Goal: Task Accomplishment & Management: Use online tool/utility

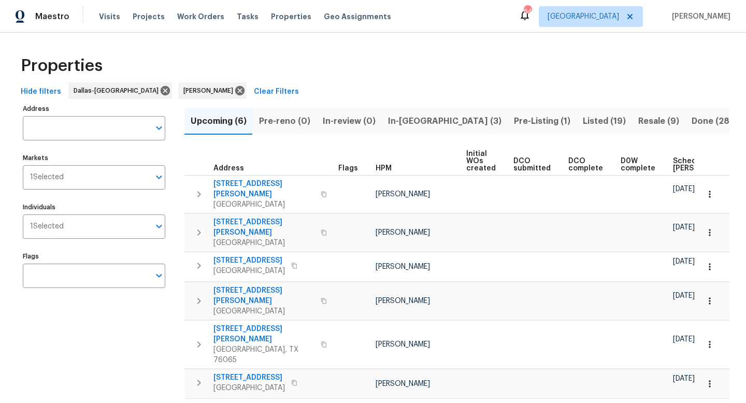
click at [514, 119] on span "Pre-Listing (1)" at bounding box center [542, 121] width 56 height 15
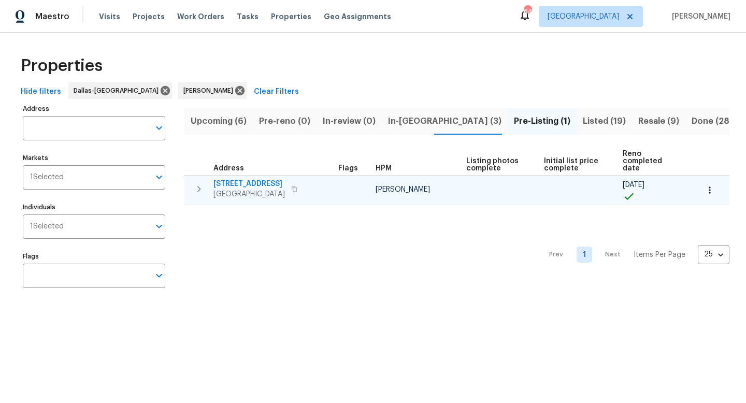
click at [246, 179] on span "106 Willow Ln" at bounding box center [248, 184] width 71 height 10
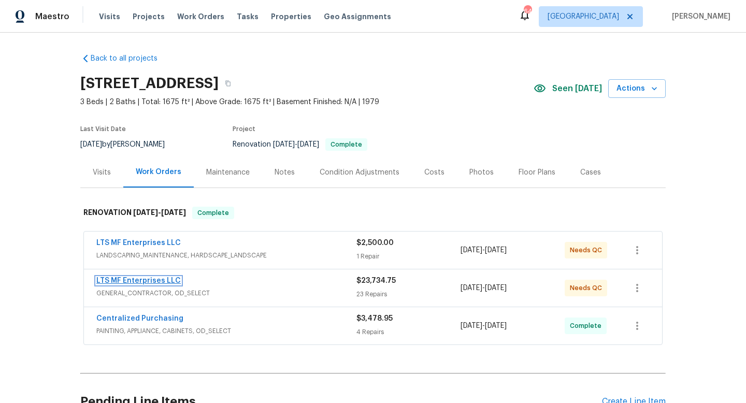
click at [160, 280] on link "LTS MF Enterprises LLC" at bounding box center [138, 280] width 84 height 7
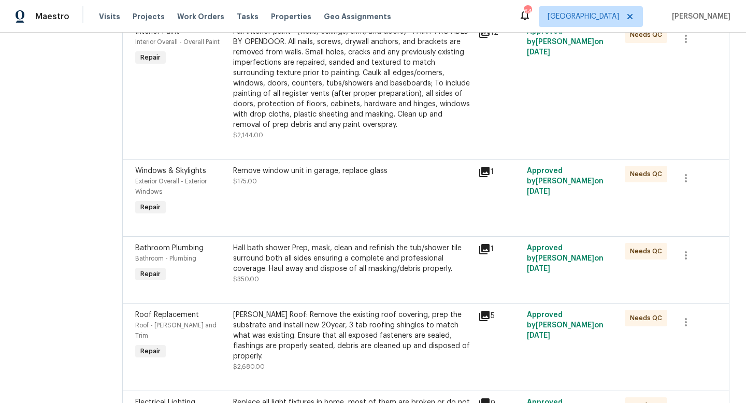
scroll to position [1452, 0]
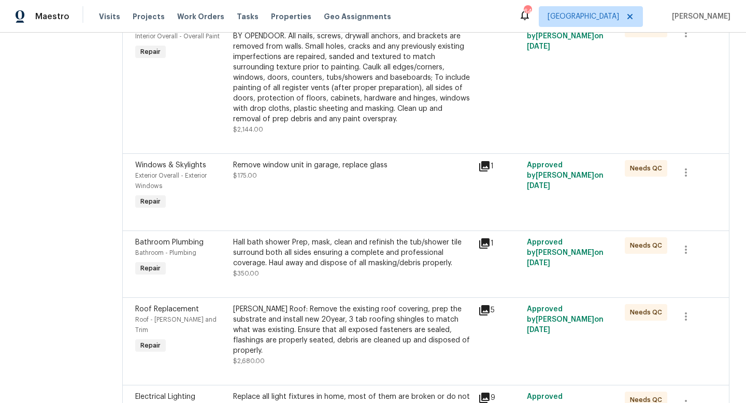
click at [285, 304] on div "Gable Roof: Remove the existing roof covering, prep the substrate and install n…" at bounding box center [352, 330] width 239 height 52
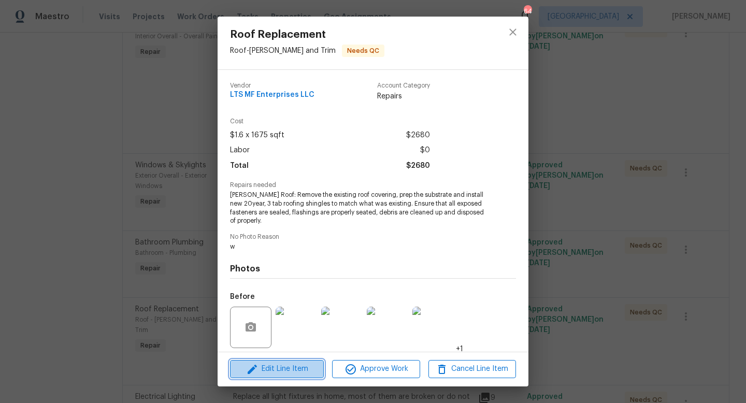
click at [297, 369] on span "Edit Line Item" at bounding box center [277, 369] width 88 height 13
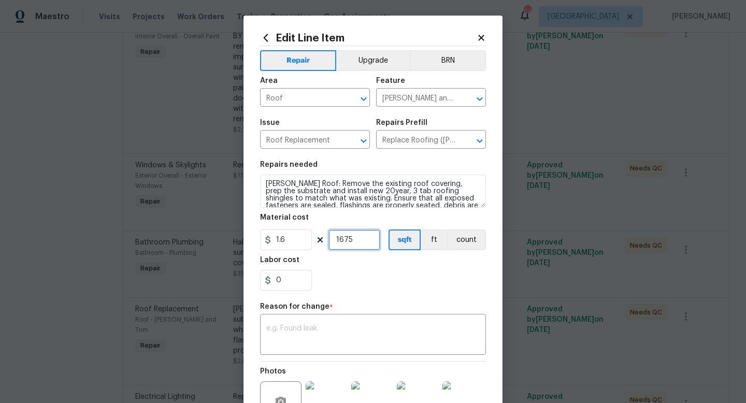
click at [356, 242] on input "1675" at bounding box center [354, 239] width 52 height 21
type input "1"
click at [298, 239] on input "1.6" at bounding box center [286, 239] width 52 height 21
type input "8425"
click at [304, 327] on div "Repair Upgrade BRN Area Roof ​ Feature Eaves and Trim ​ Issue Roof Replacement …" at bounding box center [373, 252] width 226 height 413
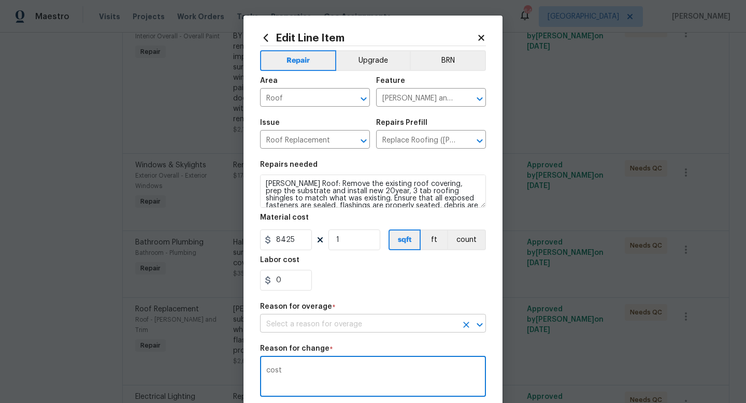
scroll to position [160, 0]
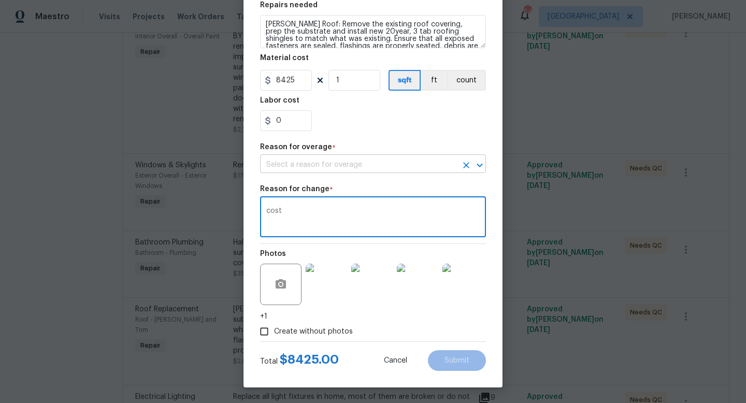
type textarea "cost"
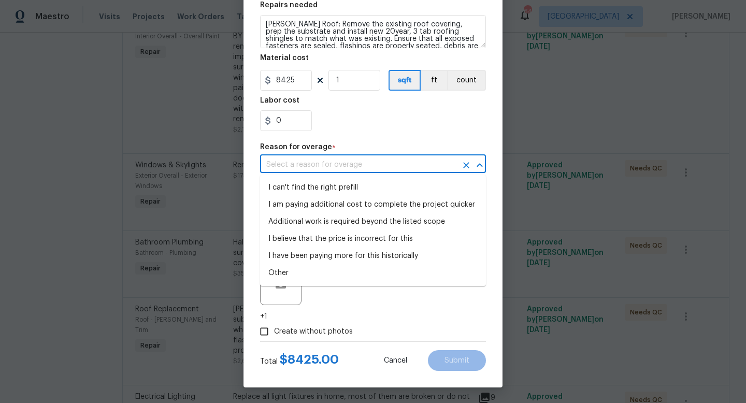
click at [360, 159] on input "text" at bounding box center [358, 165] width 197 height 16
click at [351, 218] on li "Additional work is required beyond the listed scope" at bounding box center [373, 221] width 226 height 17
type input "Additional work is required beyond the listed scope"
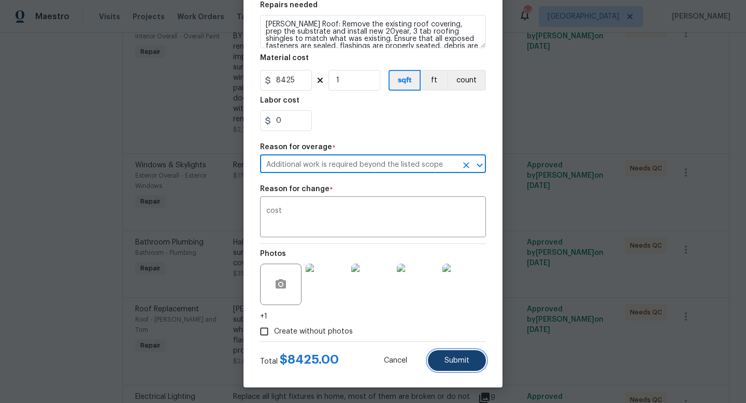
click at [453, 361] on span "Submit" at bounding box center [456, 361] width 25 height 8
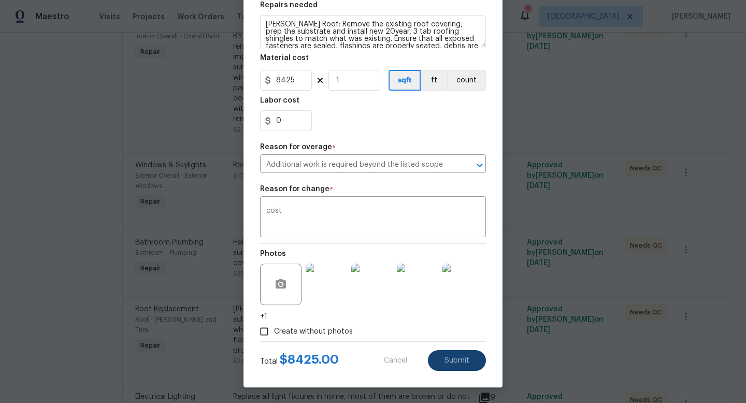
type input "1675"
type input "1.6"
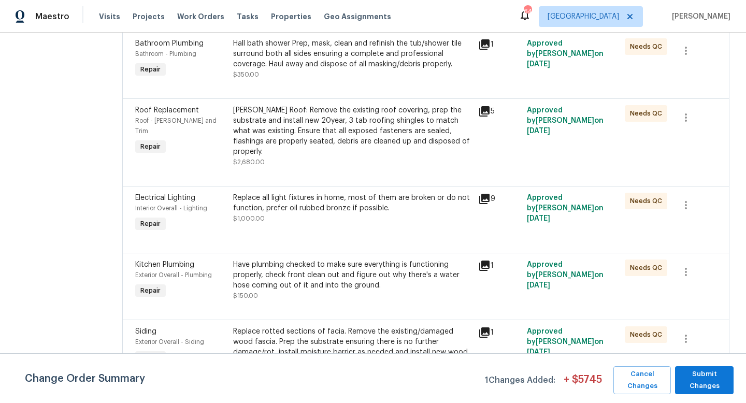
scroll to position [1644, 0]
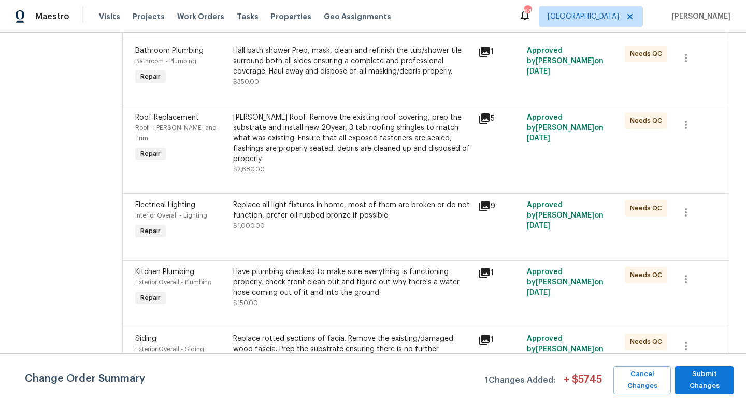
click at [282, 267] on div "Have plumbing checked to make sure everything is functioning properly, check fr…" at bounding box center [352, 282] width 239 height 31
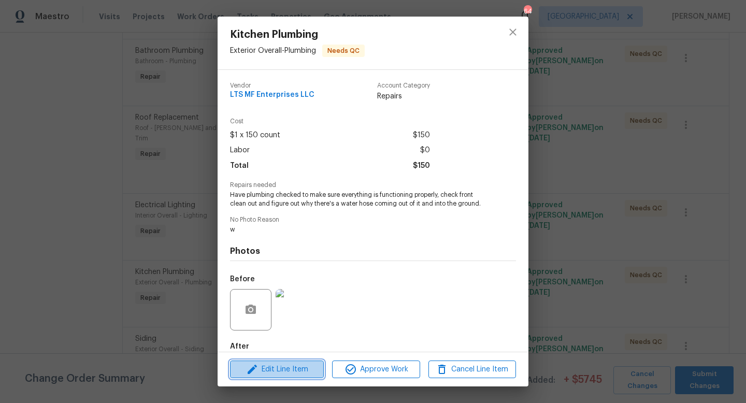
click at [303, 366] on span "Edit Line Item" at bounding box center [277, 369] width 88 height 13
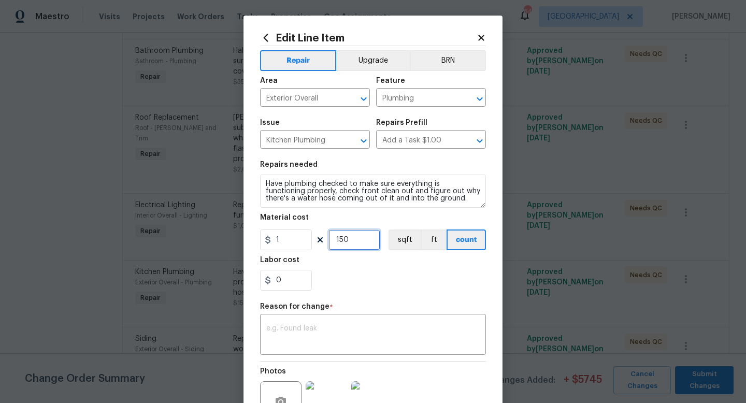
click at [359, 240] on input "150" at bounding box center [354, 239] width 52 height 21
type input "525"
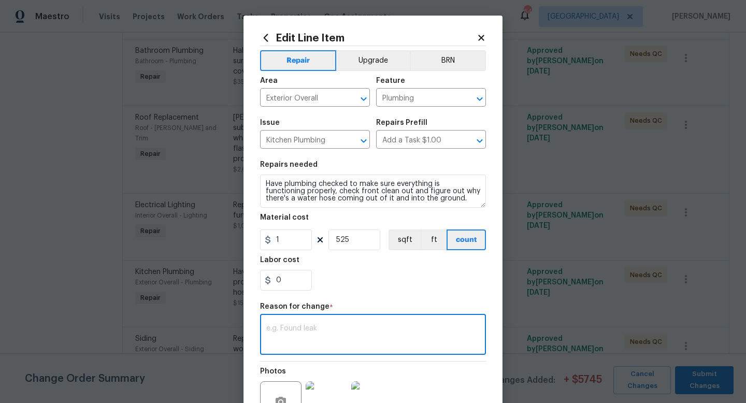
click at [351, 335] on textarea at bounding box center [372, 336] width 213 height 22
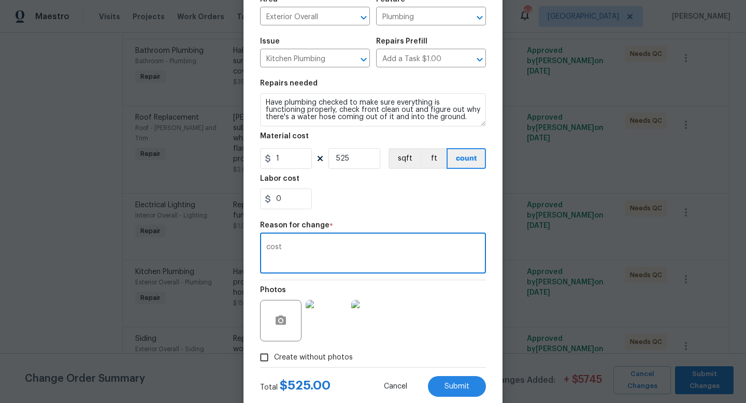
scroll to position [108, 0]
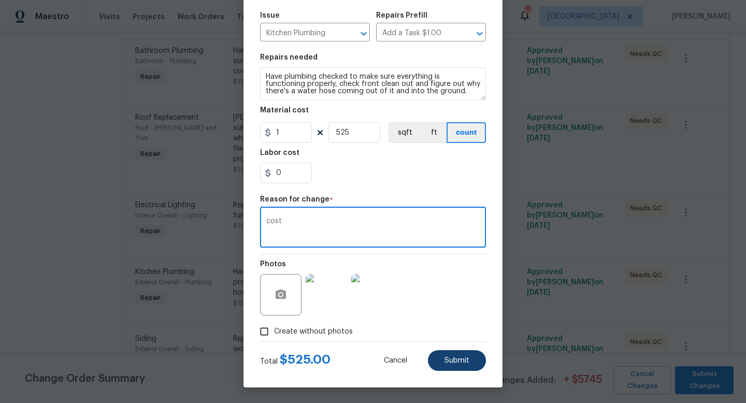
type textarea "cost"
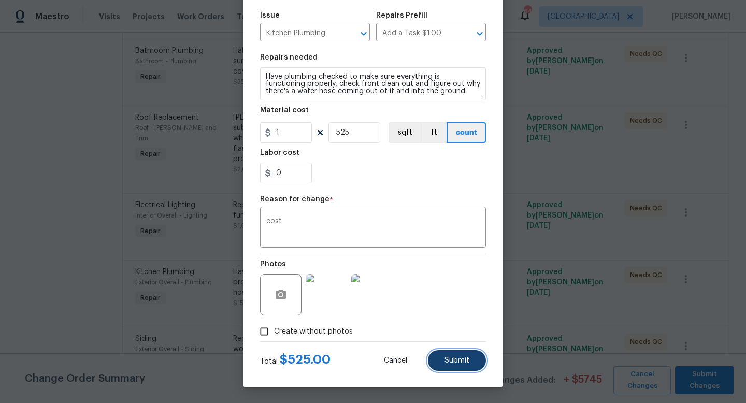
click at [450, 364] on span "Submit" at bounding box center [456, 361] width 25 height 8
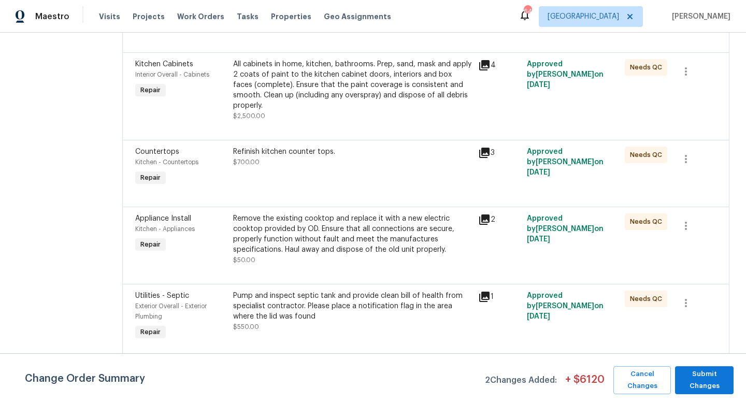
scroll to position [367, 0]
click at [478, 291] on icon at bounding box center [484, 297] width 12 height 12
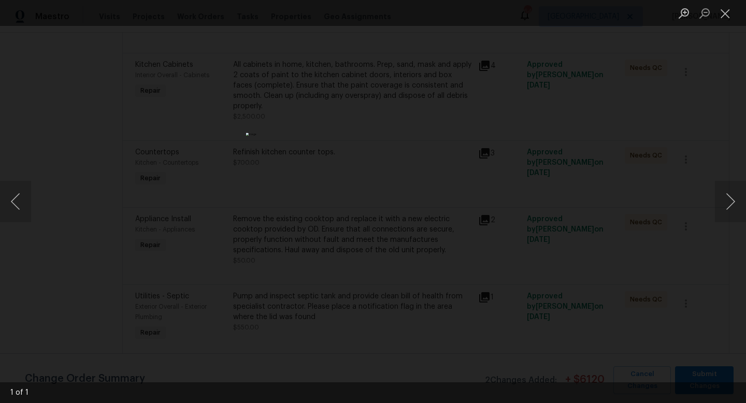
click at [690, 91] on div "Lightbox" at bounding box center [373, 201] width 746 height 403
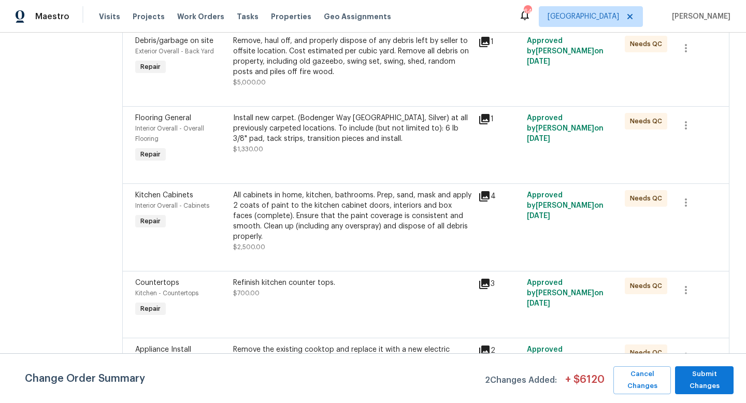
scroll to position [228, 0]
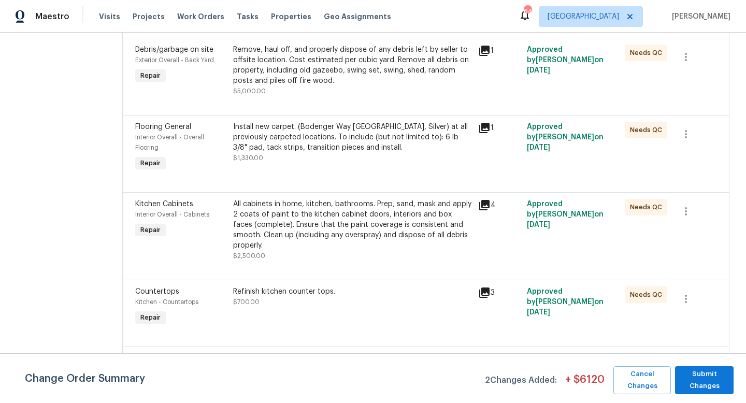
click at [287, 147] on div "Install new carpet. (Bodenger Way 945 Winter Ash, Silver) at all previously car…" at bounding box center [352, 137] width 239 height 31
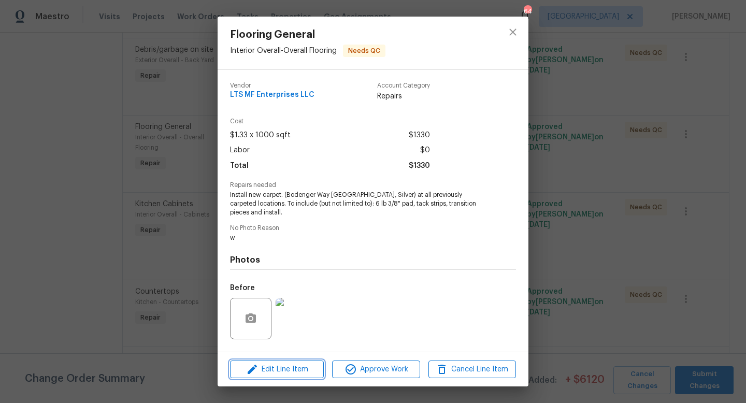
click at [292, 364] on span "Edit Line Item" at bounding box center [277, 369] width 88 height 13
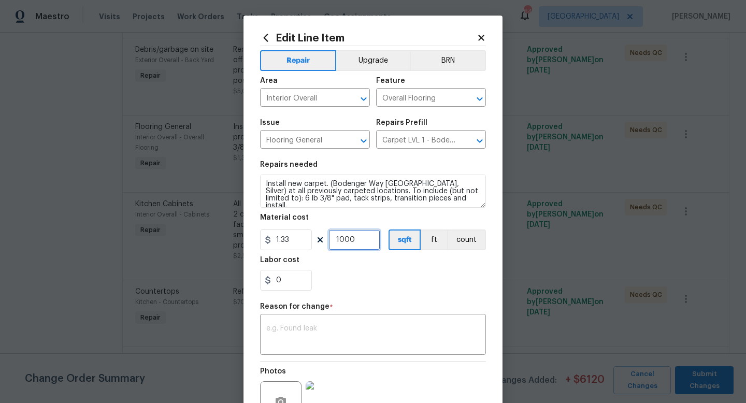
click at [358, 243] on input "1000" at bounding box center [354, 239] width 52 height 21
type input "1"
click at [296, 241] on input "1.33" at bounding box center [286, 239] width 52 height 21
type input "2255"
click at [329, 335] on textarea at bounding box center [372, 336] width 213 height 22
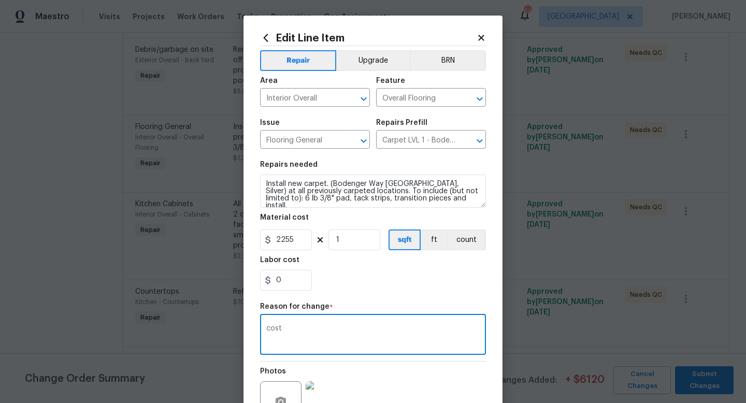
scroll to position [108, 0]
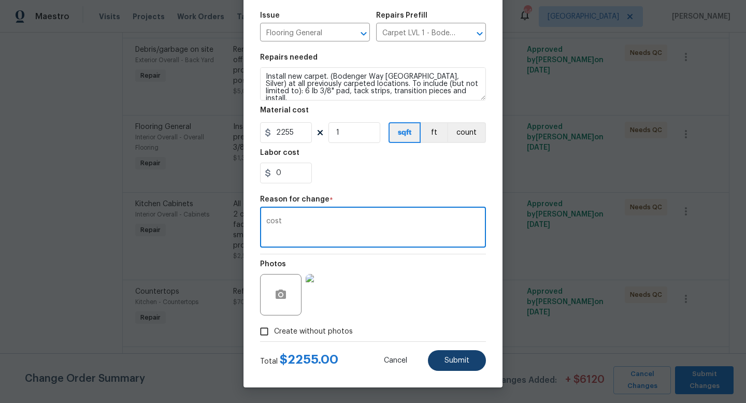
type textarea "cost"
click at [456, 358] on span "Submit" at bounding box center [456, 361] width 25 height 8
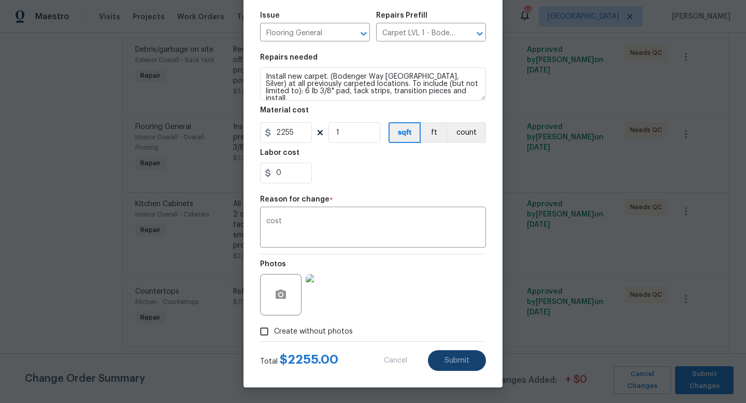
type input "1000"
type input "1.33"
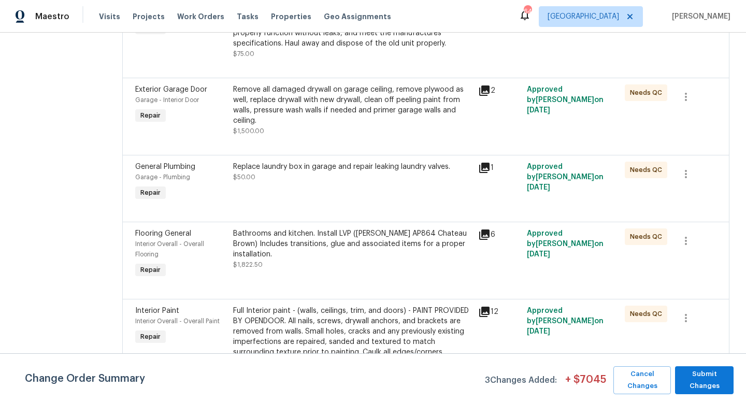
scroll to position [1181, 0]
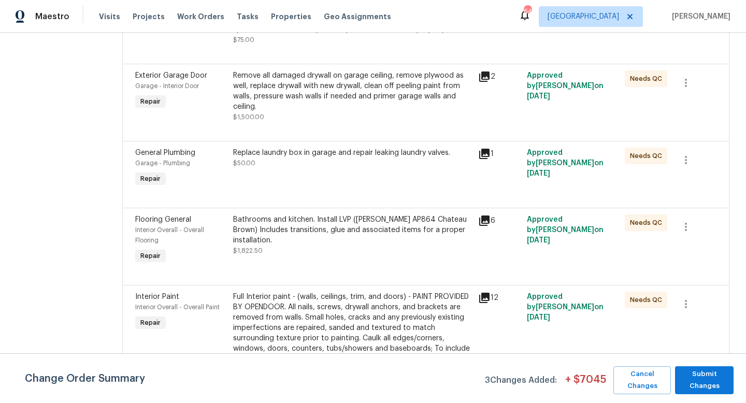
click at [287, 214] on div "Bathrooms and kitchen. Install LVP (Knighton AP864 Chateau Brown) Includes tran…" at bounding box center [352, 234] width 239 height 41
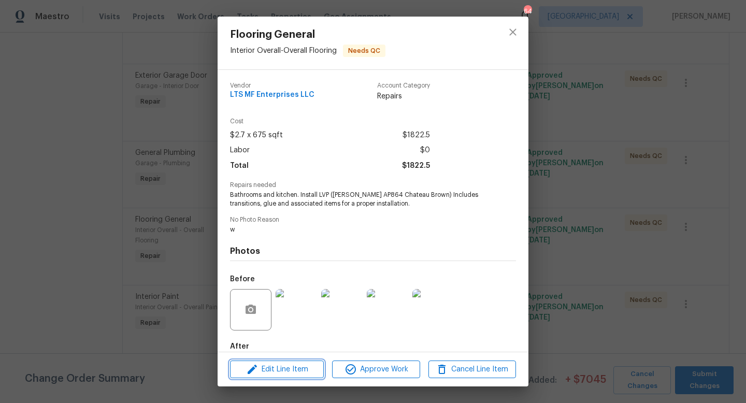
click at [280, 366] on span "Edit Line Item" at bounding box center [277, 369] width 88 height 13
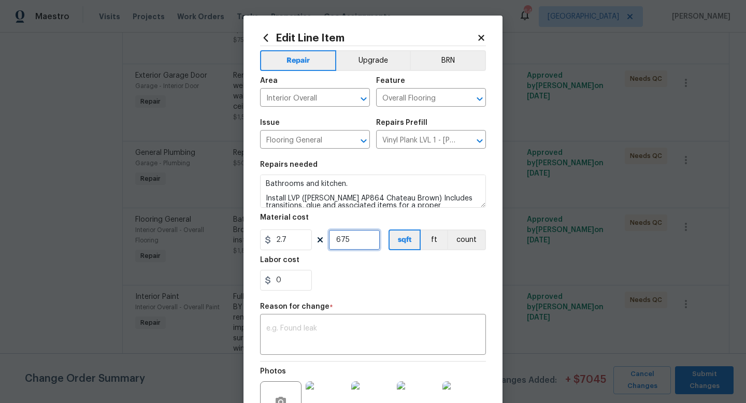
click at [358, 242] on input "675" at bounding box center [354, 239] width 52 height 21
type input "1"
click at [292, 242] on input "2.7" at bounding box center [286, 239] width 52 height 21
type input "2748"
click at [309, 336] on textarea at bounding box center [372, 336] width 213 height 22
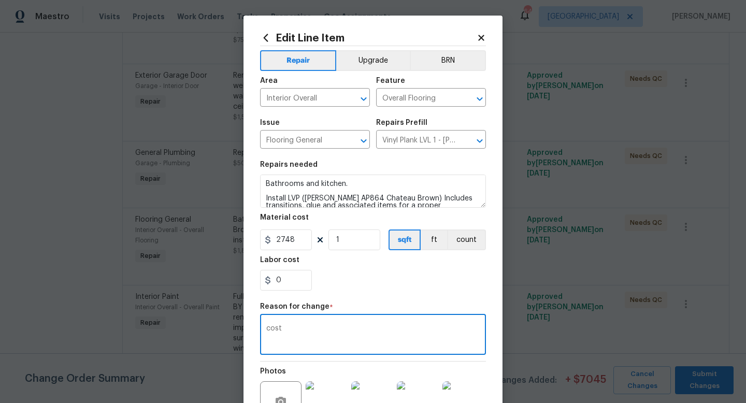
scroll to position [118, 0]
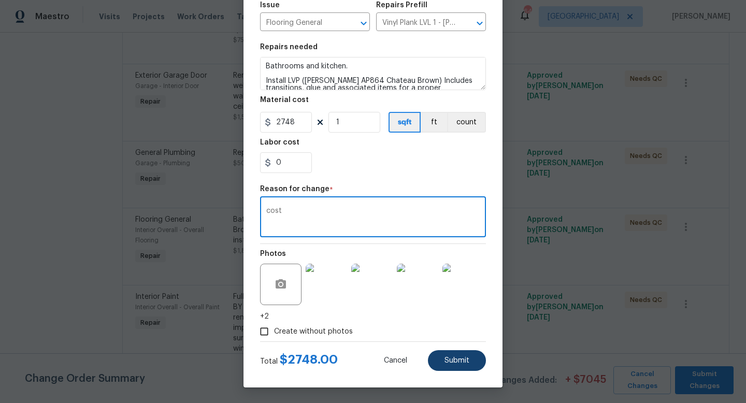
type textarea "cost"
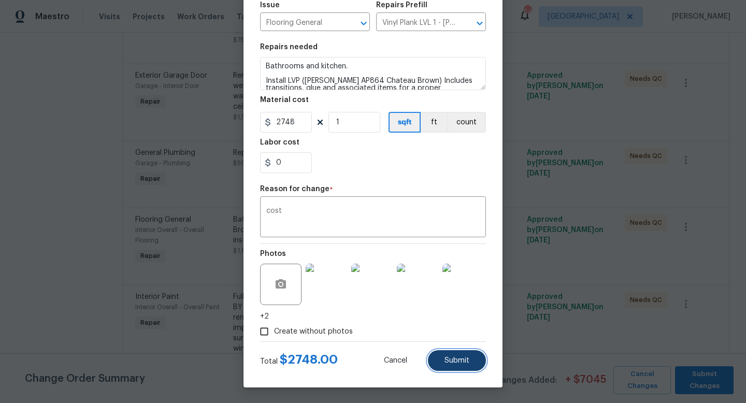
click at [445, 364] on span "Submit" at bounding box center [456, 361] width 25 height 8
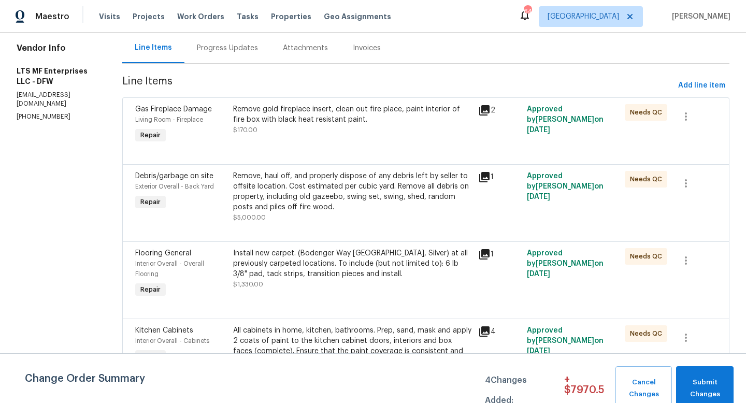
scroll to position [0, 0]
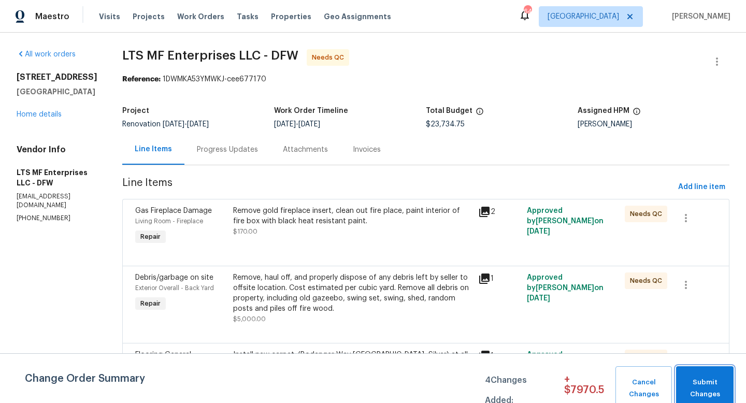
click at [703, 388] on span "Submit Changes" at bounding box center [704, 389] width 47 height 24
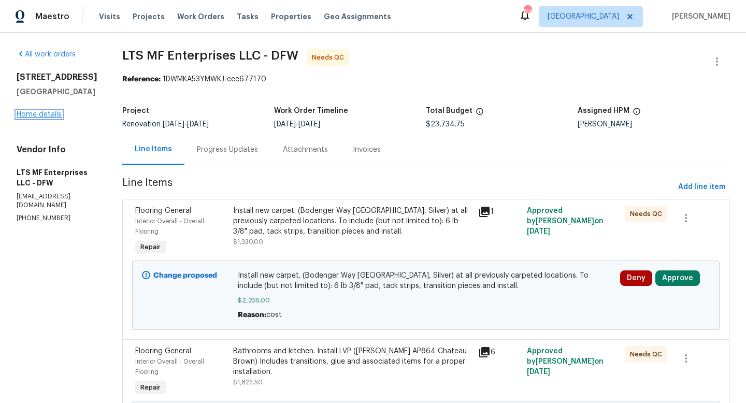
click at [34, 118] on link "Home details" at bounding box center [39, 114] width 45 height 7
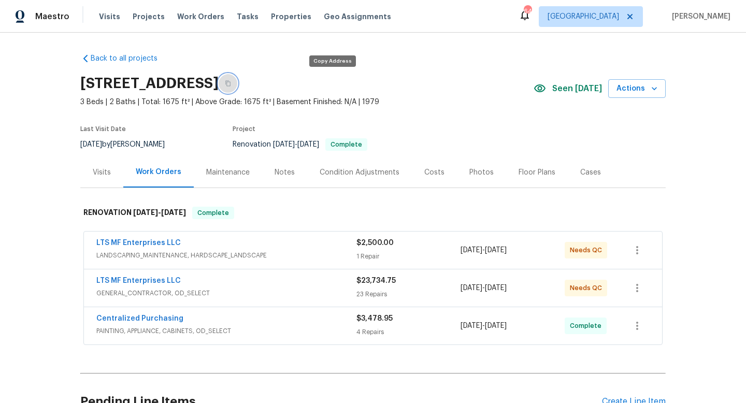
click at [231, 84] on icon "button" at bounding box center [228, 83] width 6 height 6
